Goal: Information Seeking & Learning: Learn about a topic

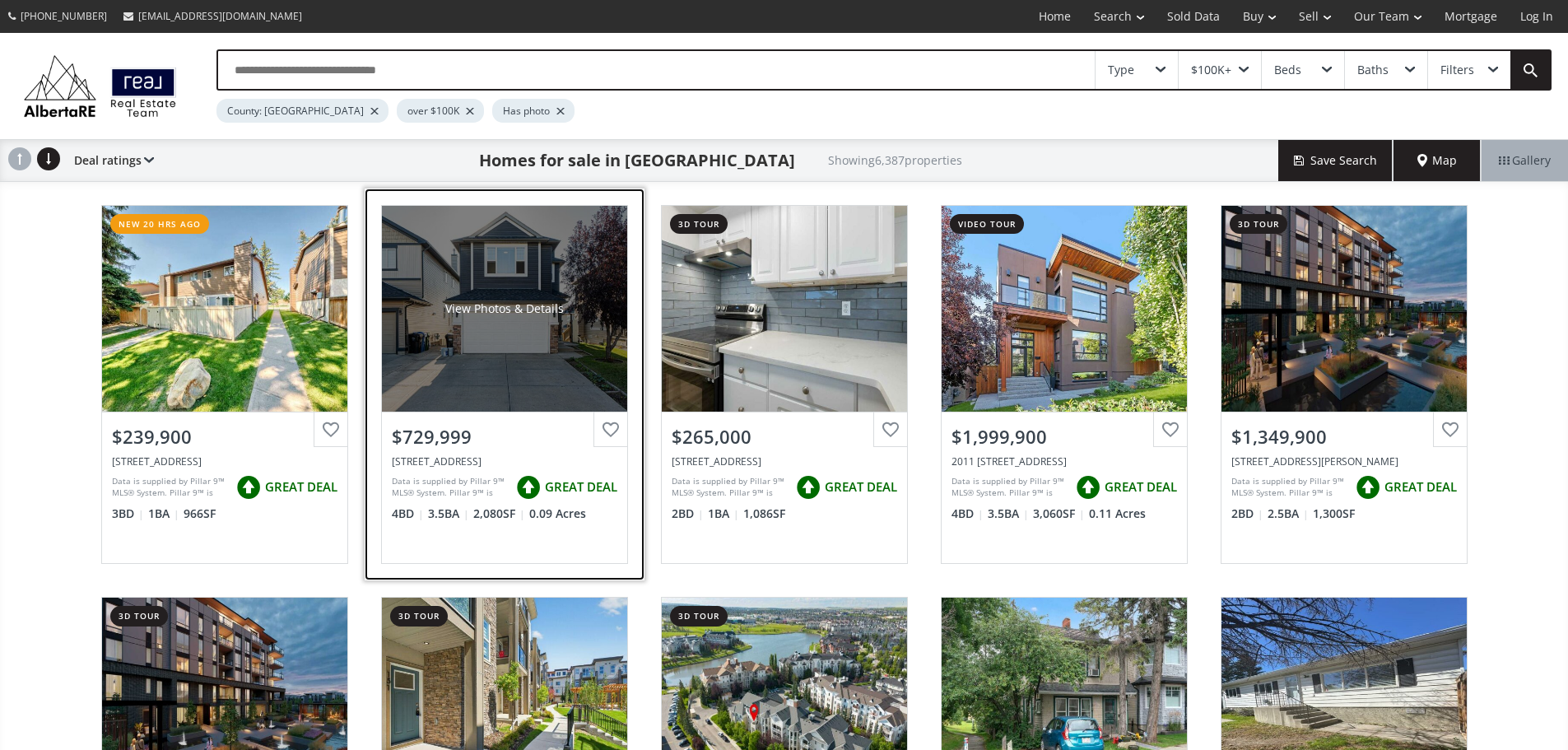
click at [521, 411] on div "View Photos & Details" at bounding box center [505, 308] width 245 height 206
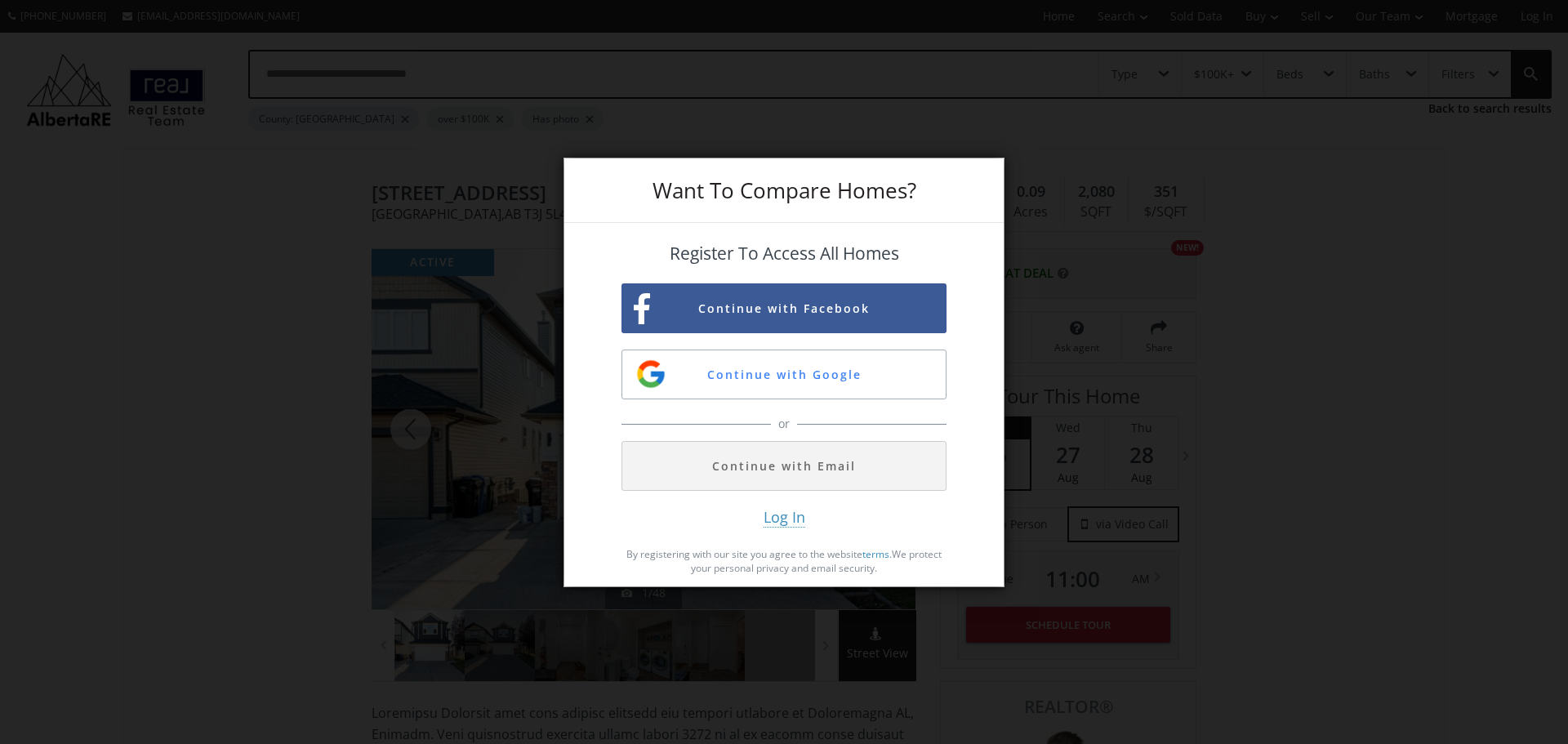
click at [290, 408] on div "Want To Compare Homes? Register To Access All Homes Continue with Facebook Cont…" at bounding box center [784, 372] width 1568 height 744
click at [165, 297] on div "Want To Compare Homes? Register To Access All Homes Continue with Facebook Cont…" at bounding box center [784, 372] width 1568 height 744
click at [1045, 163] on div "Want To Compare Homes? Register To Access All Homes Continue with Facebook Cont…" at bounding box center [784, 372] width 1568 height 744
drag, startPoint x: 1268, startPoint y: 143, endPoint x: 1246, endPoint y: 176, distance: 39.7
click at [1268, 146] on div "Want To Compare Homes? Register To Access All Homes Continue with Facebook Cont…" at bounding box center [784, 372] width 1568 height 744
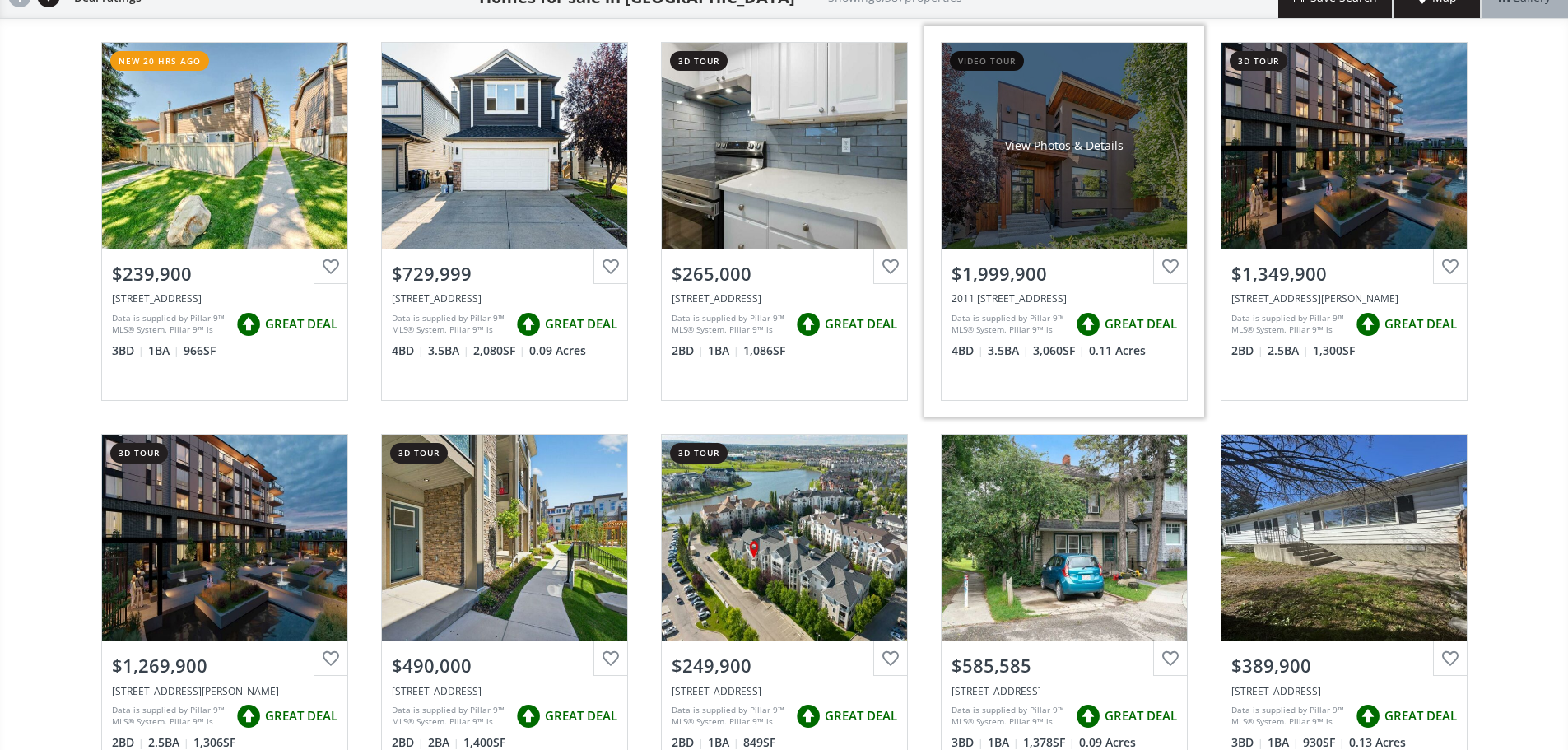
scroll to position [165, 0]
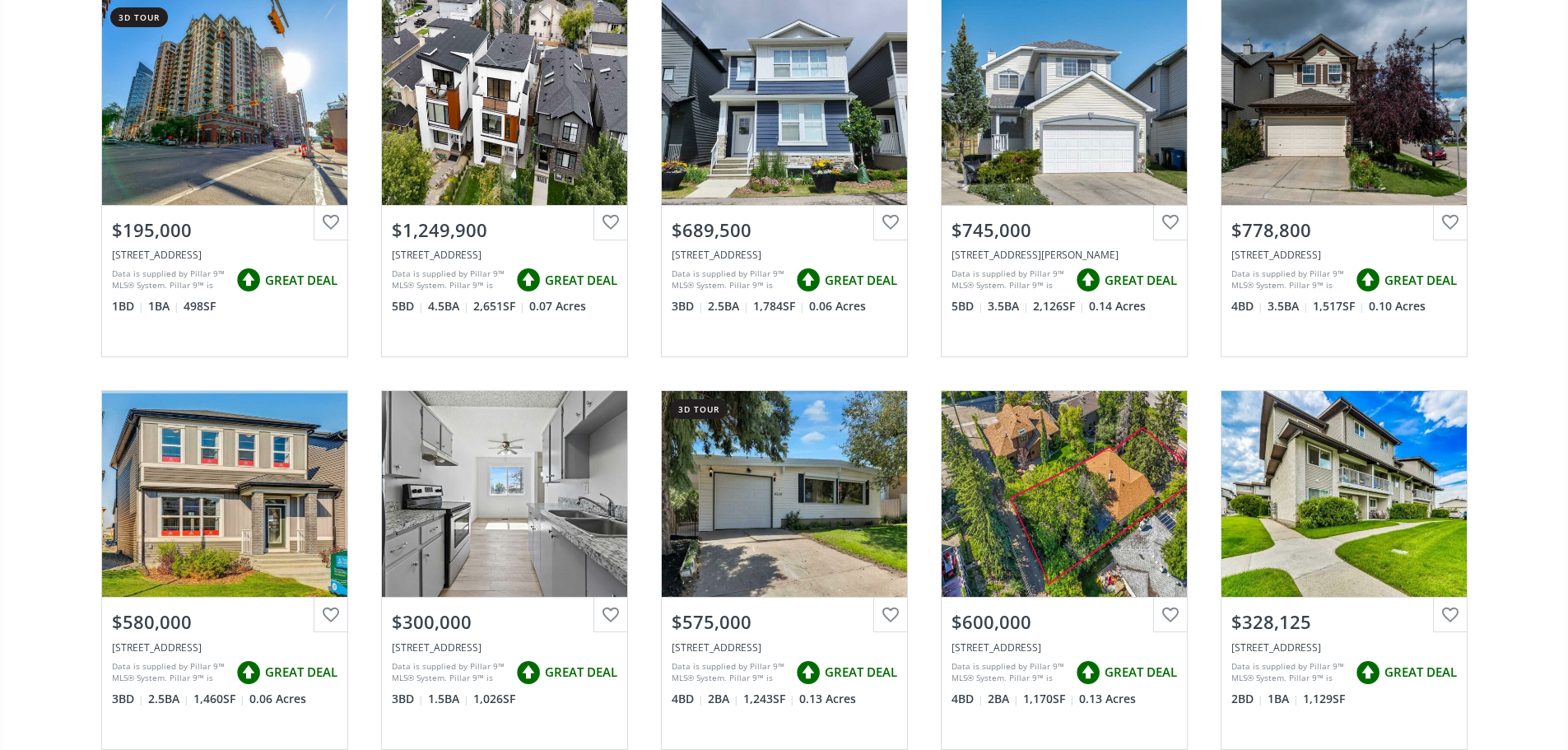
scroll to position [2388, 0]
